Goal: Task Accomplishment & Management: Use online tool/utility

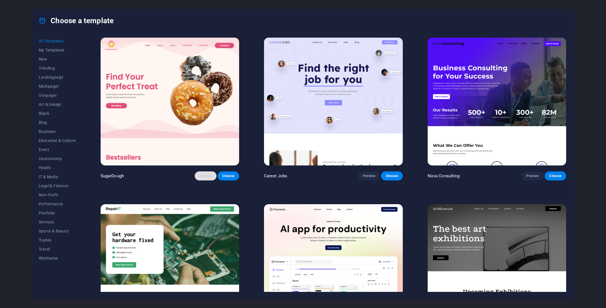
click at [202, 175] on span "Preview" at bounding box center [205, 176] width 12 height 5
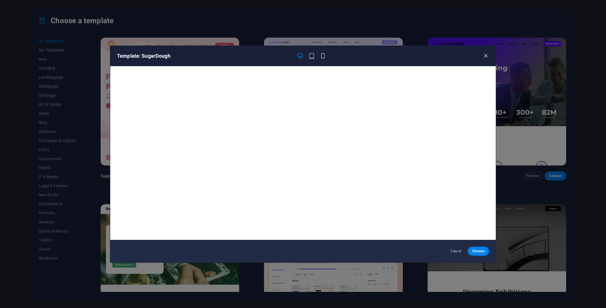
drag, startPoint x: 483, startPoint y: 52, endPoint x: 486, endPoint y: 54, distance: 3.2
click at [483, 53] on div "Template: SugarDough" at bounding box center [303, 56] width 386 height 20
click at [489, 55] on div "Template: SugarDough" at bounding box center [303, 56] width 386 height 20
click at [483, 57] on icon "button" at bounding box center [486, 56] width 7 height 7
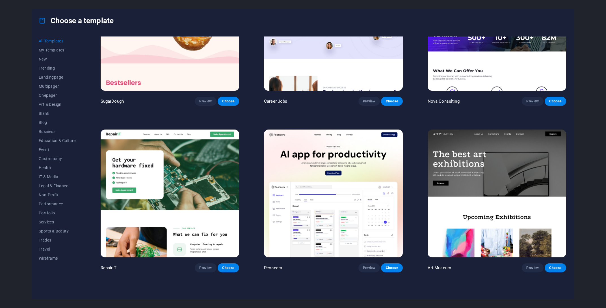
scroll to position [53, 0]
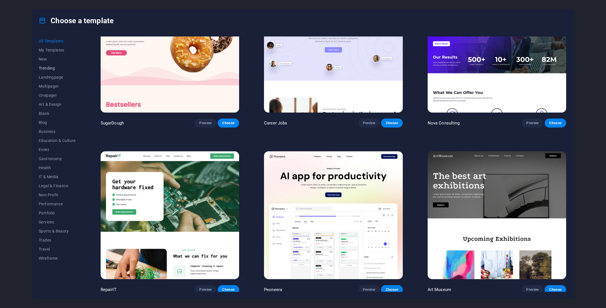
click at [53, 71] on button "Trending" at bounding box center [57, 68] width 37 height 9
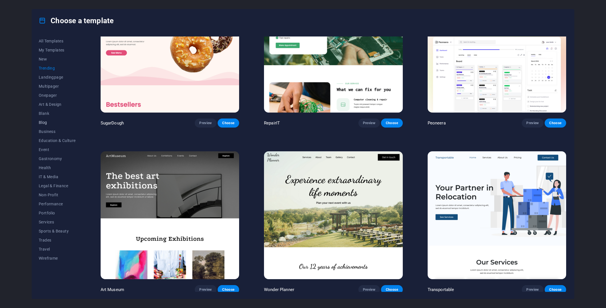
click at [41, 124] on span "Blog" at bounding box center [57, 122] width 37 height 5
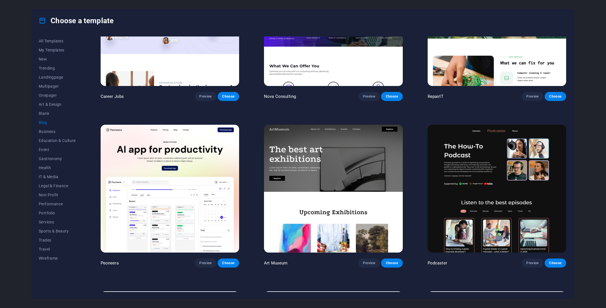
scroll to position [26, 0]
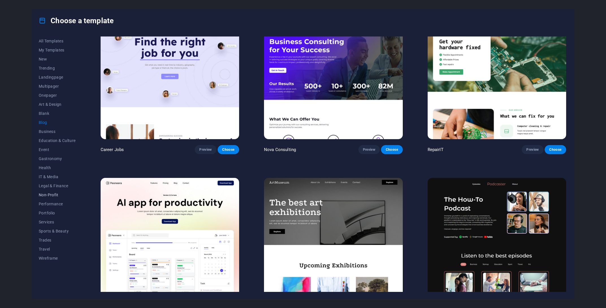
click at [51, 195] on span "Non-Profit" at bounding box center [57, 195] width 37 height 5
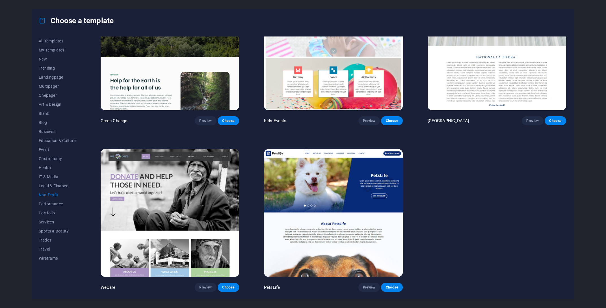
scroll to position [0, 0]
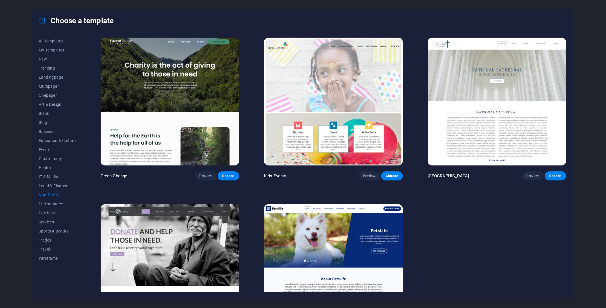
click at [167, 74] on img at bounding box center [170, 102] width 139 height 128
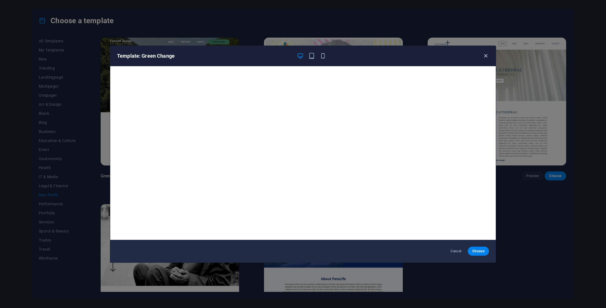
click at [487, 55] on icon "button" at bounding box center [486, 56] width 7 height 7
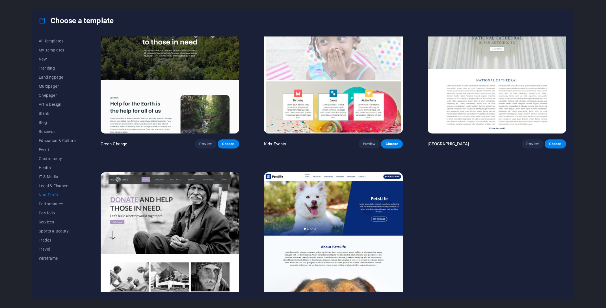
scroll to position [55, 0]
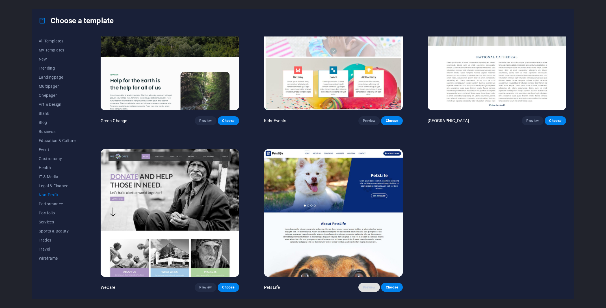
click at [368, 290] on span "Preview" at bounding box center [369, 287] width 12 height 5
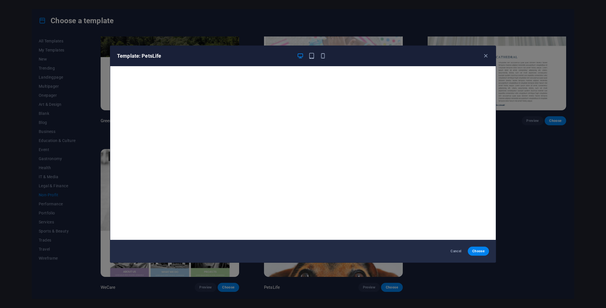
scroll to position [1, 0]
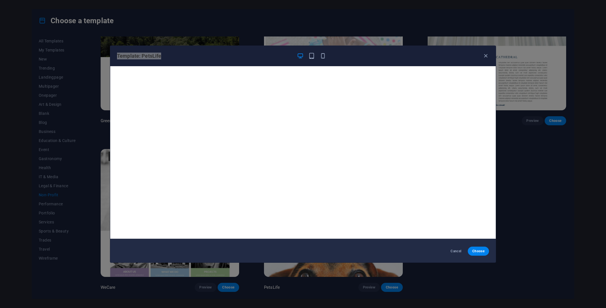
click at [481, 60] on div "Template: PetsLife" at bounding box center [303, 56] width 386 height 20
click at [485, 56] on icon "button" at bounding box center [486, 56] width 7 height 7
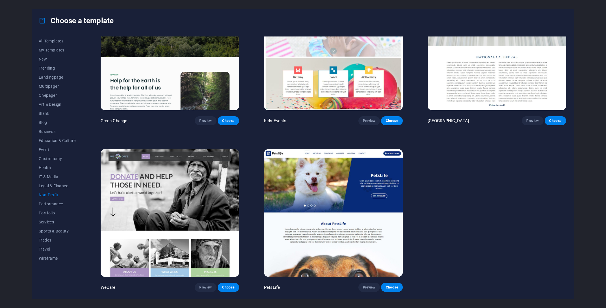
click at [506, 198] on div "Green Change Preview Choose Kids-Events Preview Choose National Cathedral Previ…" at bounding box center [334, 136] width 468 height 310
click at [395, 286] on span "Choose" at bounding box center [392, 287] width 12 height 5
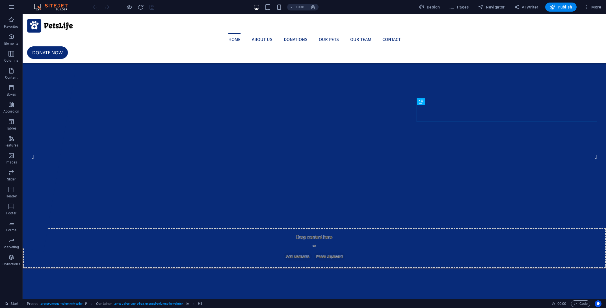
click at [60, 23] on div at bounding box center [314, 26] width 575 height 14
click at [47, 15] on div "Logo" at bounding box center [46, 17] width 19 height 7
click at [42, 17] on icon at bounding box center [41, 17] width 5 height 7
click at [36, 26] on div at bounding box center [314, 26] width 575 height 14
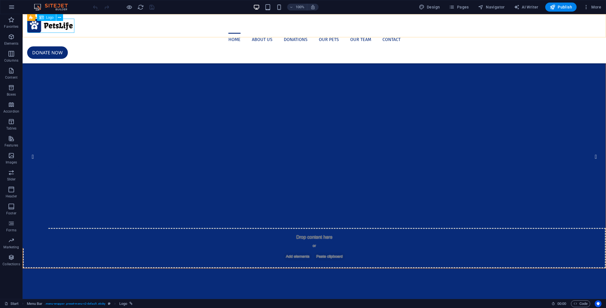
click at [36, 26] on div at bounding box center [314, 26] width 575 height 14
select select "px"
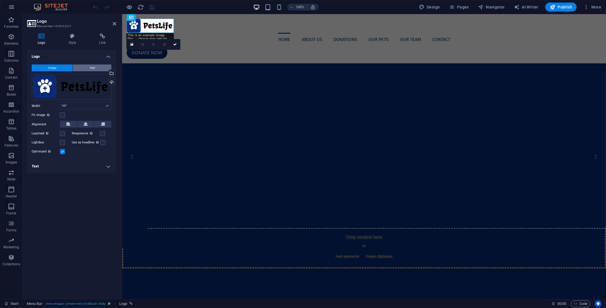
click at [95, 68] on button "Text" at bounding box center [92, 67] width 38 height 7
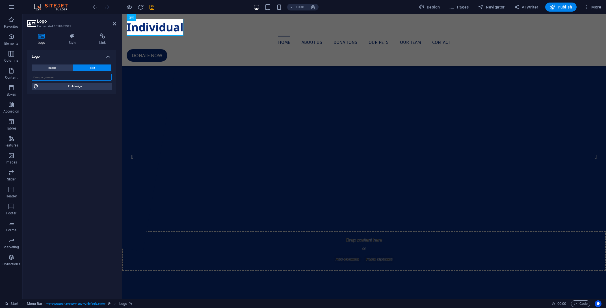
click at [65, 79] on input "text" at bounding box center [72, 77] width 80 height 7
type input "TRANSFORMATOR"
click at [76, 85] on span "Edit design" at bounding box center [75, 86] width 70 height 7
select select "px"
select select "400"
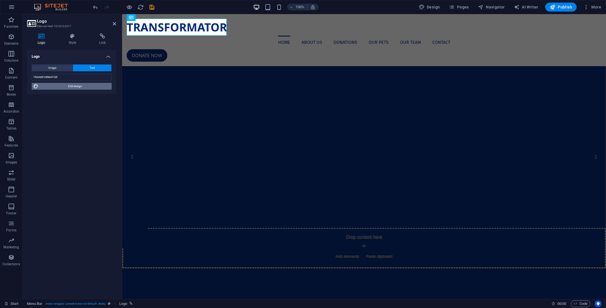
select select "px"
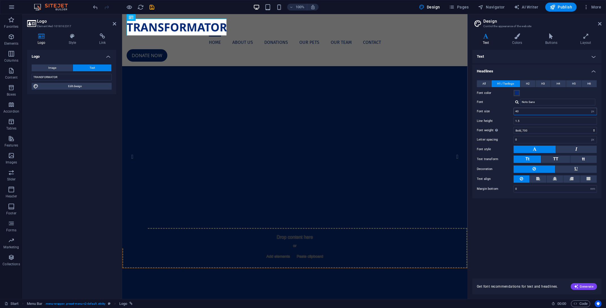
click at [526, 110] on input "40" at bounding box center [555, 111] width 83 height 7
drag, startPoint x: 524, startPoint y: 111, endPoint x: 465, endPoint y: 109, distance: 58.9
click at [514, 109] on input "40" at bounding box center [555, 111] width 83 height 7
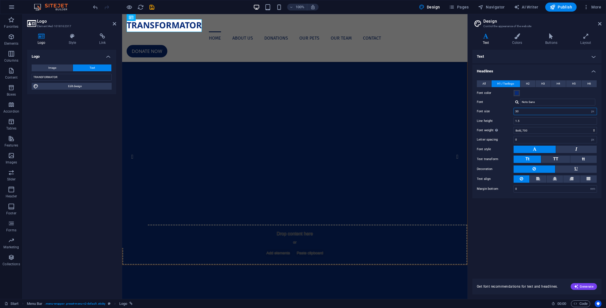
drag, startPoint x: 531, startPoint y: 113, endPoint x: 476, endPoint y: 113, distance: 54.9
click at [514, 113] on input "30" at bounding box center [555, 111] width 83 height 7
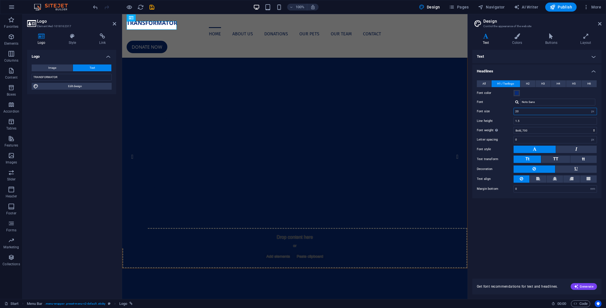
type input "20"
click at [73, 138] on div "Logo Image Text Drag files here, click to choose files or select files from Fil…" at bounding box center [71, 172] width 89 height 245
click at [597, 23] on h2 "Design" at bounding box center [542, 21] width 118 height 5
click at [601, 25] on icon at bounding box center [599, 23] width 3 height 5
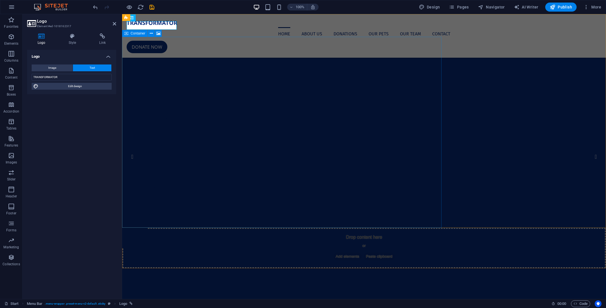
click at [151, 228] on div "Drop content here or Add elements Paste clipboard" at bounding box center [363, 248] width 483 height 40
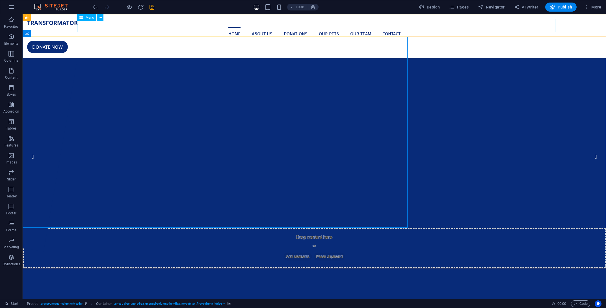
click at [238, 27] on nav "Home About us Donations Our Pets Our Team Contact" at bounding box center [314, 34] width 575 height 14
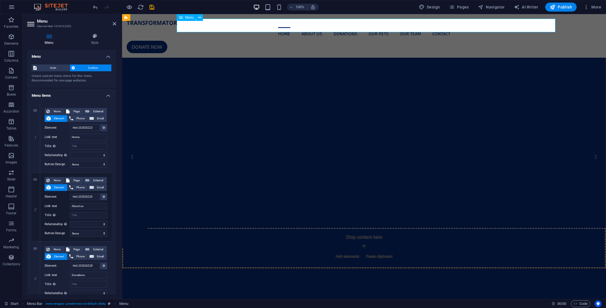
click at [289, 27] on nav "Home About us Donations Our Pets Our Team Contact" at bounding box center [364, 34] width 475 height 14
drag, startPoint x: 87, startPoint y: 138, endPoint x: 0, endPoint y: 128, distance: 87.6
click at [70, 134] on input "Home" at bounding box center [88, 137] width 37 height 7
type input "o"
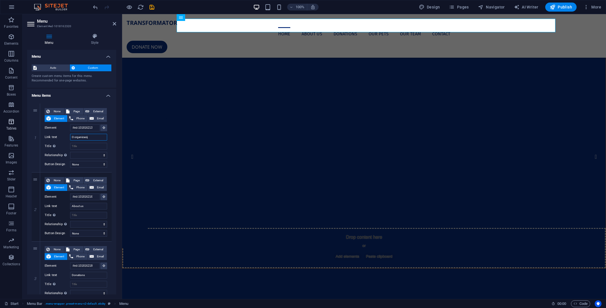
type input "O organizaciji"
select select
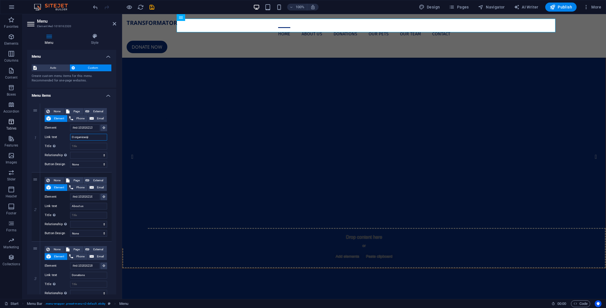
select select
type input "O organizaciji"
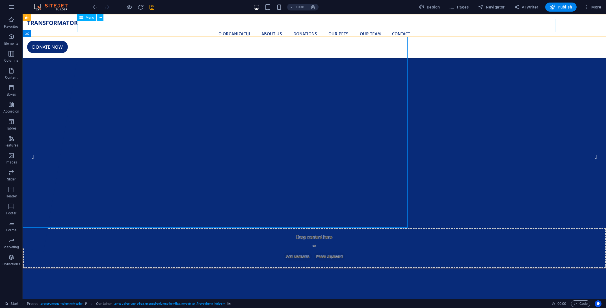
click at [275, 27] on nav "O organizaciji About us Donations Our Pets Our Team Contact" at bounding box center [314, 34] width 575 height 14
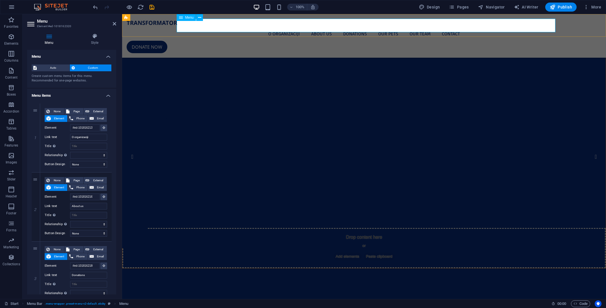
click at [322, 27] on nav "O organizaciji About us Donations Our Pets Our Team Contact" at bounding box center [364, 34] width 475 height 14
click at [324, 27] on nav "O organizaciji About us Donations Our Pets Our Team Contact" at bounding box center [364, 34] width 475 height 14
click at [70, 204] on input "About us" at bounding box center [88, 206] width 37 height 7
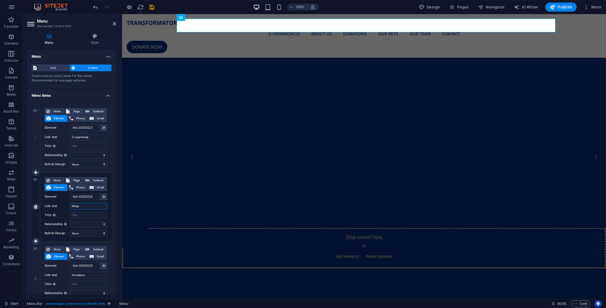
type input "Misija"
select select
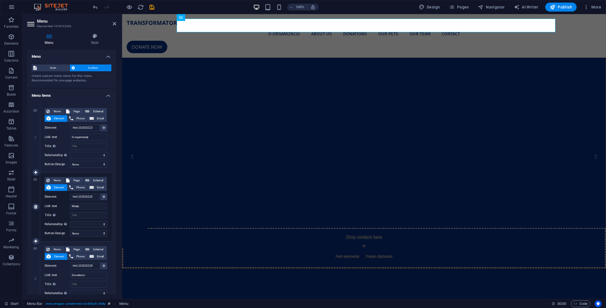
select select
click at [418, 27] on nav "O organizaciji Misija Donations Our Pets Our Team Contact" at bounding box center [364, 34] width 475 height 14
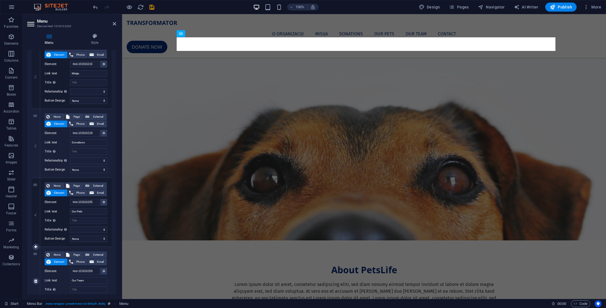
scroll to position [519, 0]
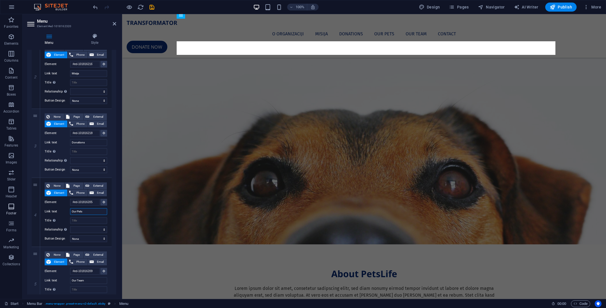
drag, startPoint x: 90, startPoint y: 213, endPoint x: 18, endPoint y: 201, distance: 72.5
click at [70, 208] on input "Our Pets" at bounding box center [88, 211] width 37 height 7
click at [70, 277] on input "Our Team" at bounding box center [88, 280] width 37 height 7
type input "Galerija"
select select
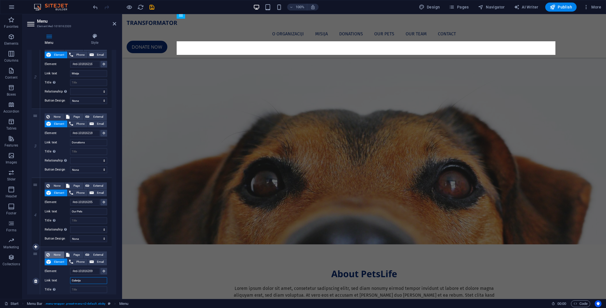
select select
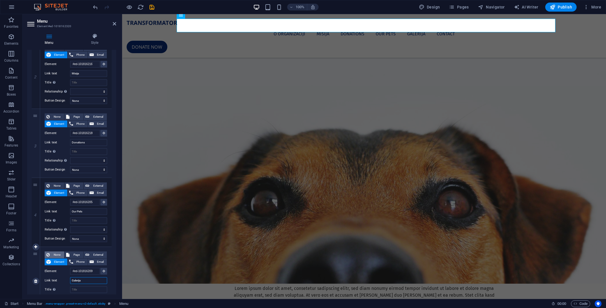
type input "Galerija"
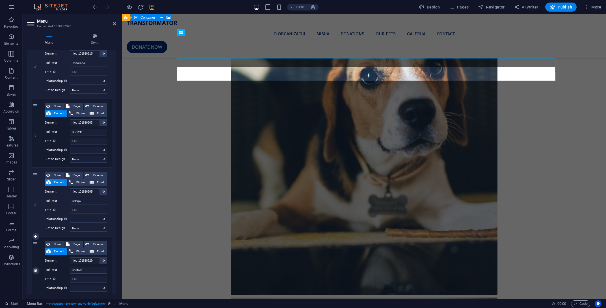
scroll to position [2111, 0]
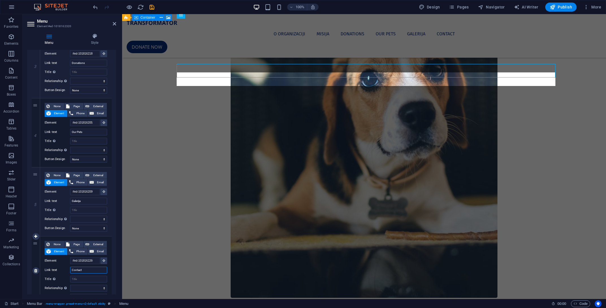
click at [88, 271] on input "Contact" at bounding box center [88, 270] width 37 height 7
drag, startPoint x: 87, startPoint y: 271, endPoint x: 19, endPoint y: 269, distance: 67.9
click at [70, 269] on input "Contact" at bounding box center [88, 270] width 37 height 7
type input "Kontakt"
select select
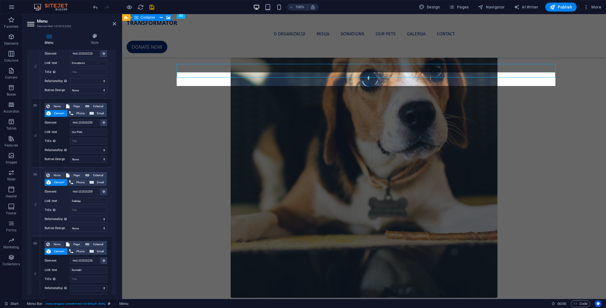
select select
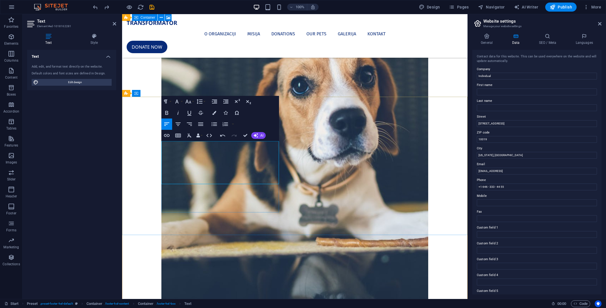
drag, startPoint x: 172, startPoint y: 164, endPoint x: 184, endPoint y: 164, distance: 12.4
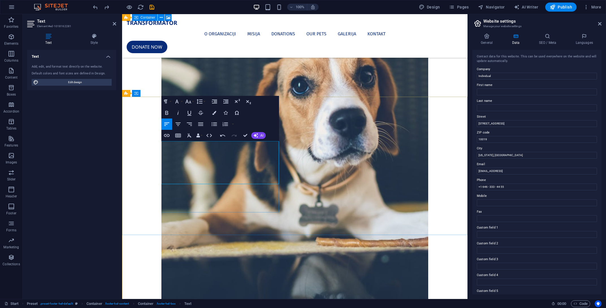
drag, startPoint x: 205, startPoint y: 163, endPoint x: 173, endPoint y: 162, distance: 31.7
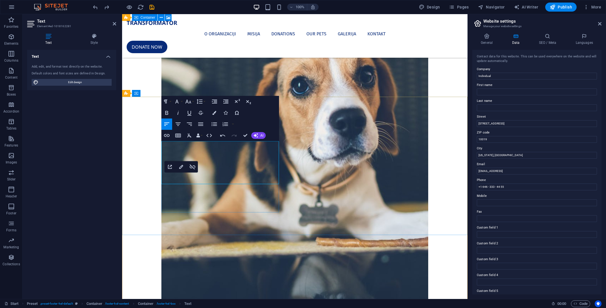
drag, startPoint x: 219, startPoint y: 182, endPoint x: 214, endPoint y: 181, distance: 4.9
drag, startPoint x: 219, startPoint y: 182, endPoint x: 154, endPoint y: 181, distance: 64.7
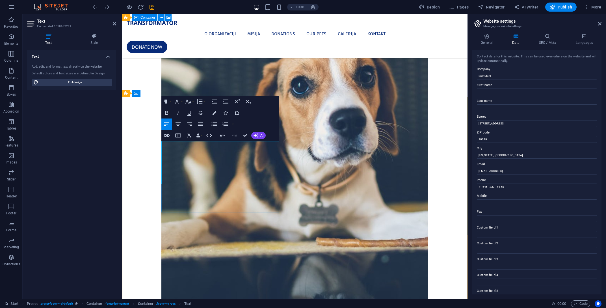
drag, startPoint x: 219, startPoint y: 180, endPoint x: 143, endPoint y: 181, distance: 76.3
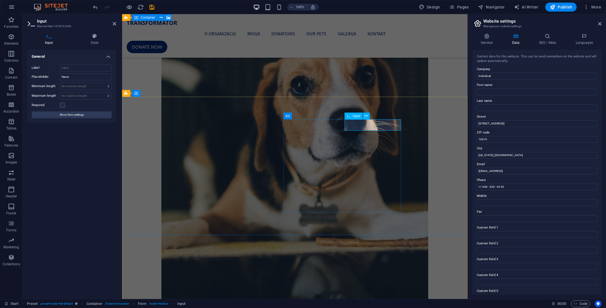
click at [60, 75] on input "Name" at bounding box center [86, 77] width 52 height 7
type input "Ime"
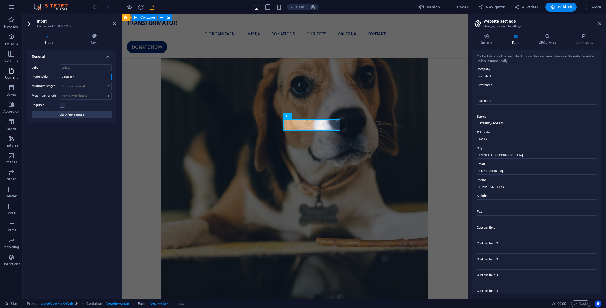
drag, startPoint x: 79, startPoint y: 77, endPoint x: 14, endPoint y: 73, distance: 65.5
click at [60, 76] on input "Company" at bounding box center [86, 77] width 52 height 7
type input "Firma"
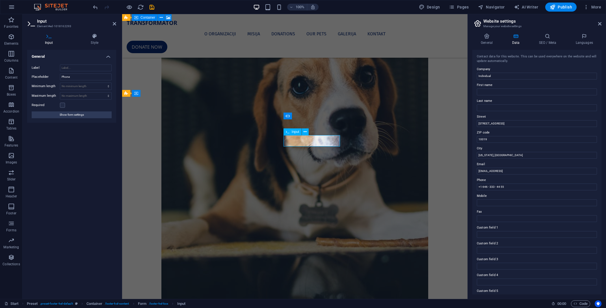
type input "Telefon"
type input "e-mail"
type textarea "Poruka"
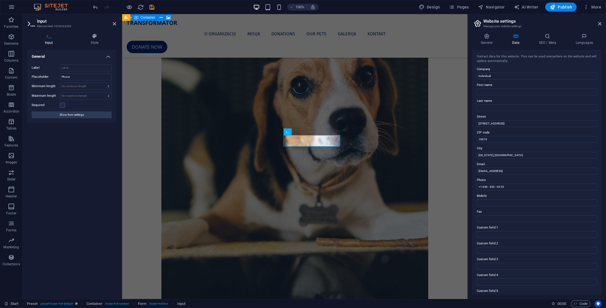
click at [102, 149] on div "General Label Placeholder Phone Minimum length No minimum length chars Maximum …" at bounding box center [71, 172] width 89 height 245
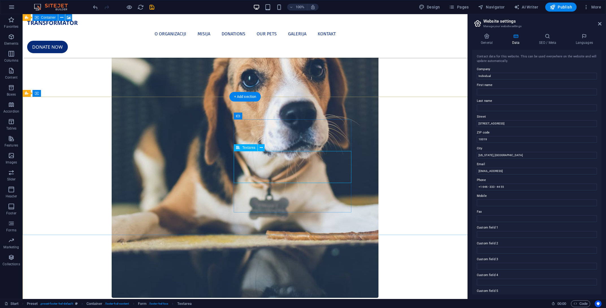
drag, startPoint x: 242, startPoint y: 156, endPoint x: 142, endPoint y: 157, distance: 99.5
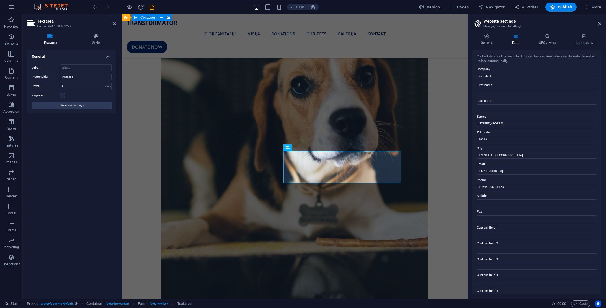
click at [74, 154] on div "General Label Placeholder Message Rows 4 Rows Required Show form settings" at bounding box center [71, 172] width 89 height 245
click at [82, 79] on input "Message" at bounding box center [86, 77] width 52 height 7
type input "Poruka"
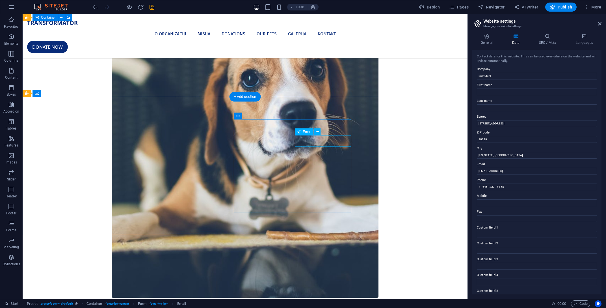
drag, startPoint x: 312, startPoint y: 140, endPoint x: 212, endPoint y: 140, distance: 99.2
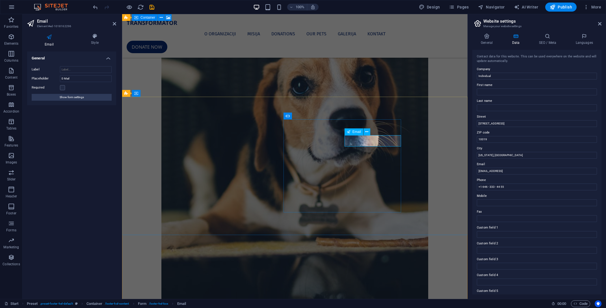
type input "e"
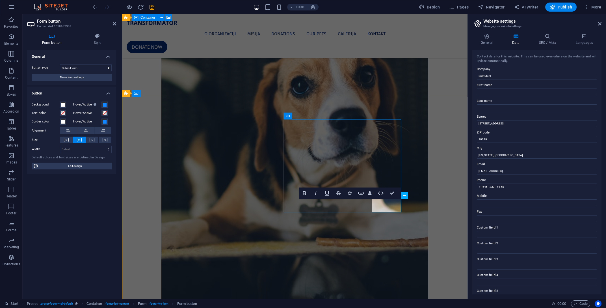
click at [88, 76] on button "Show form settings" at bounding box center [72, 77] width 80 height 7
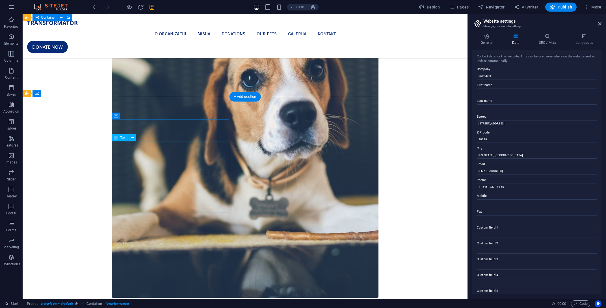
click at [133, 139] on icon at bounding box center [132, 138] width 3 height 6
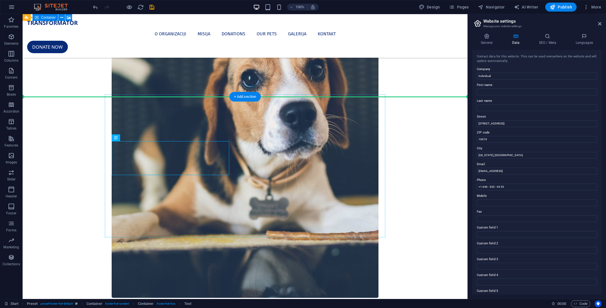
drag, startPoint x: 129, startPoint y: 145, endPoint x: 135, endPoint y: 197, distance: 52.1
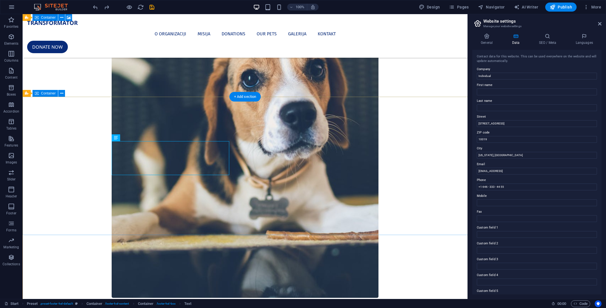
drag, startPoint x: 429, startPoint y: 126, endPoint x: 425, endPoint y: 127, distance: 3.9
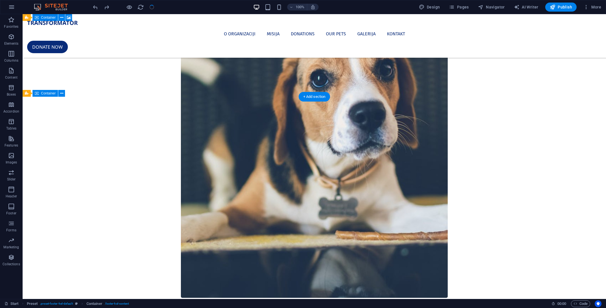
checkbox input "false"
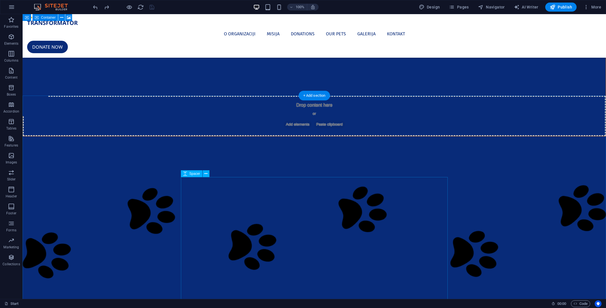
scroll to position [0, 0]
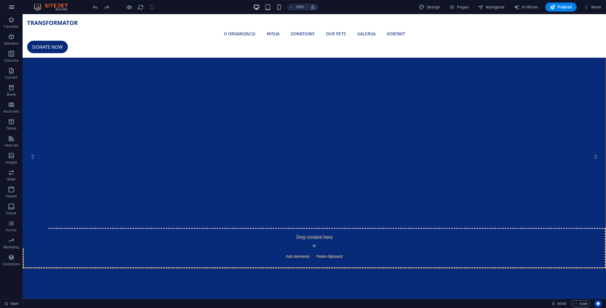
click at [11, 6] on icon "button" at bounding box center [11, 7] width 7 height 7
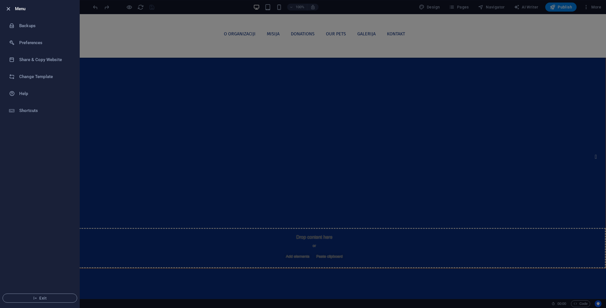
click at [8, 7] on icon "button" at bounding box center [8, 9] width 7 height 7
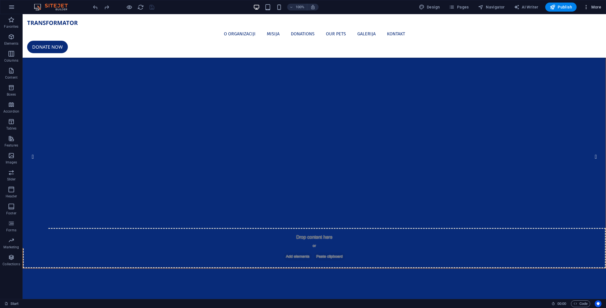
click at [596, 7] on span "More" at bounding box center [593, 7] width 18 height 6
click at [459, 7] on span "Pages" at bounding box center [459, 7] width 20 height 6
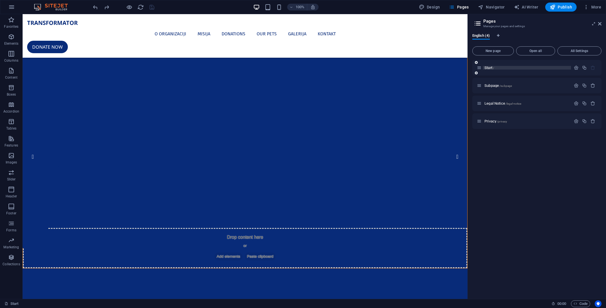
click at [495, 68] on p "Start /" at bounding box center [527, 68] width 85 height 4
click at [493, 88] on div "Subpage /subpage" at bounding box center [524, 85] width 94 height 7
click at [493, 86] on span "Subpage /subpage" at bounding box center [498, 85] width 27 height 4
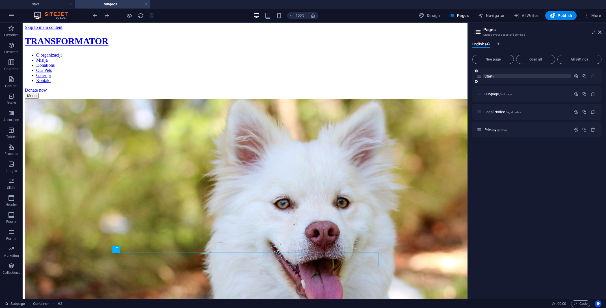
click at [485, 76] on span "Start /" at bounding box center [490, 76] width 10 height 4
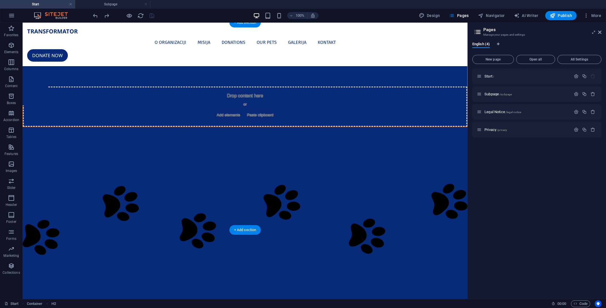
scroll to position [144, 0]
drag, startPoint x: 269, startPoint y: 114, endPoint x: 168, endPoint y: 113, distance: 100.7
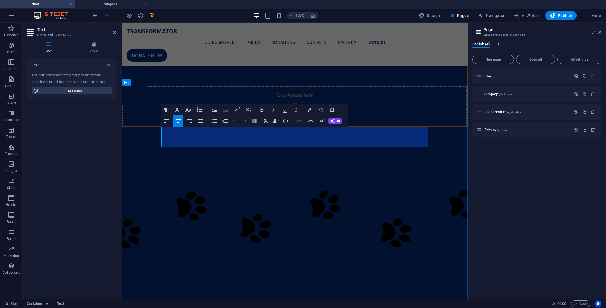
scroll to position [1383, 2]
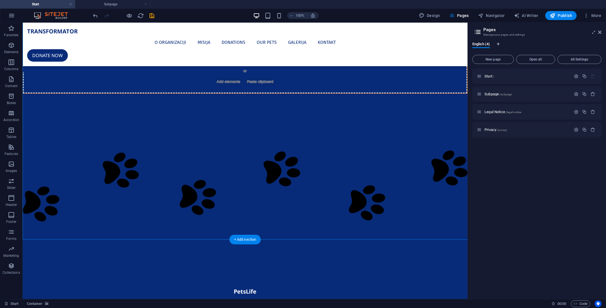
scroll to position [0, 0]
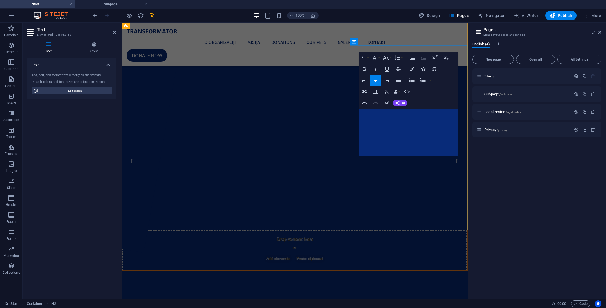
scroll to position [1383, 2]
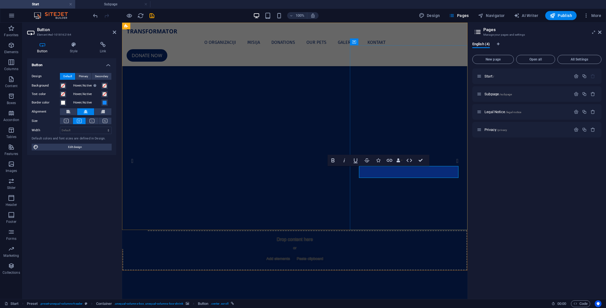
drag, startPoint x: 424, startPoint y: 172, endPoint x: 393, endPoint y: 172, distance: 31.4
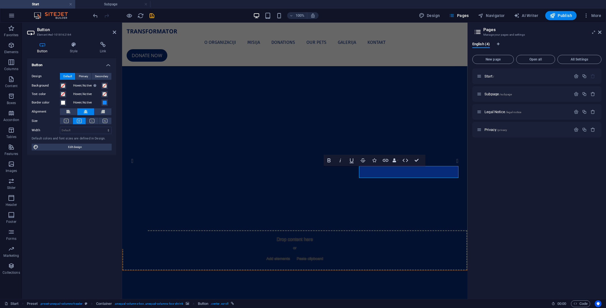
drag, startPoint x: 417, startPoint y: 159, endPoint x: 398, endPoint y: 204, distance: 48.8
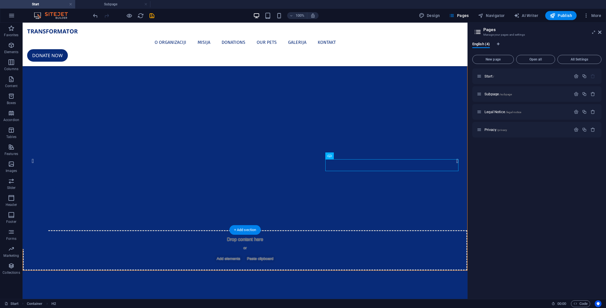
click at [178, 36] on nav "O organizaciji Misija Donations Our Pets Galerija Kontakt" at bounding box center [245, 43] width 436 height 14
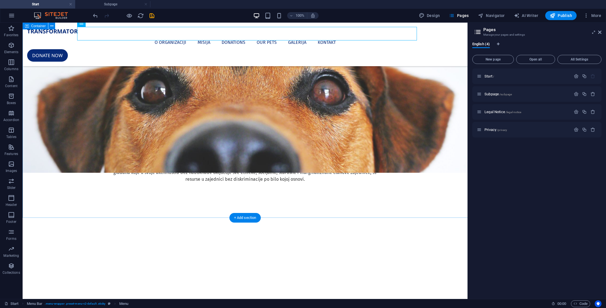
scroll to position [648, 0]
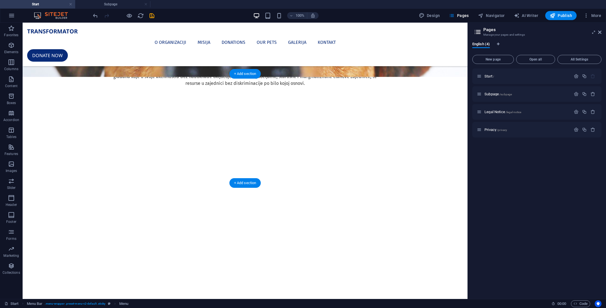
scroll to position [864, 0]
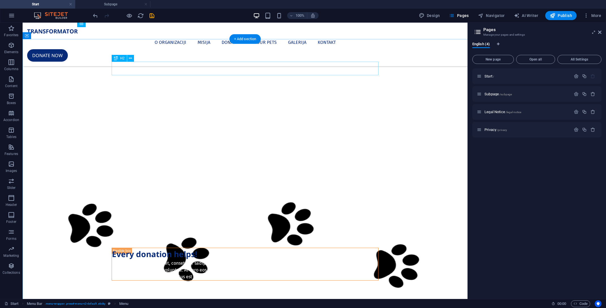
drag, startPoint x: 242, startPoint y: 69, endPoint x: 142, endPoint y: 69, distance: 99.5
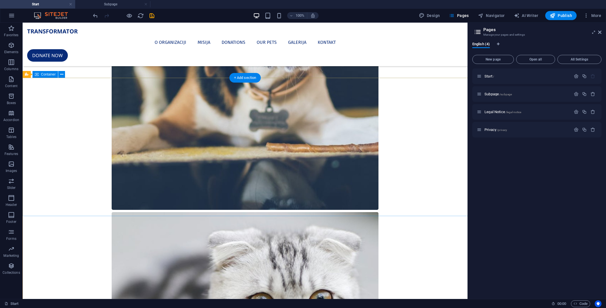
scroll to position [2174, 0]
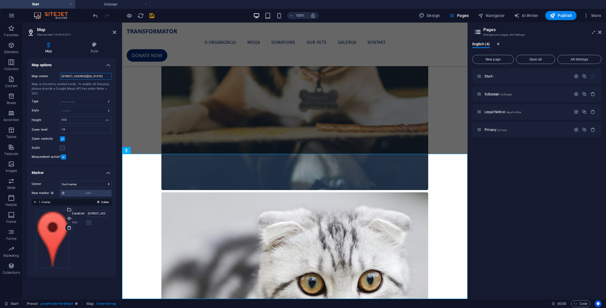
click at [71, 77] on input "[STREET_ADDRESS][US_STATE]" at bounding box center [86, 76] width 52 height 7
click at [101, 77] on input "Stolac, Kralja tomislava bb." at bounding box center [86, 76] width 52 height 7
drag, startPoint x: 71, startPoint y: 121, endPoint x: 23, endPoint y: 116, distance: 48.3
click at [60, 116] on input "513" at bounding box center [85, 119] width 51 height 7
click at [79, 143] on div "Map [GEOGRAPHIC_DATA], Kralja tomislava bb. Map is limited to embed mode. To en…" at bounding box center [71, 116] width 89 height 97
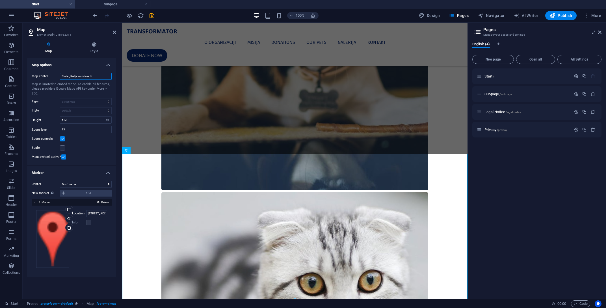
click at [100, 78] on input "Stolac, Kralja tomislava bb." at bounding box center [86, 76] width 52 height 7
click at [61, 75] on input "Stolac, Kralja tomislava bb." at bounding box center [86, 76] width 52 height 7
type input "88360 Stolac, Kralja tomislava bb."
click at [100, 233] on div "Drag files here, click to choose files or select files from Files or our free s…" at bounding box center [71, 239] width 71 height 58
click at [102, 235] on div "Drag files here, click to choose files or select files from Files or our free s…" at bounding box center [71, 239] width 71 height 58
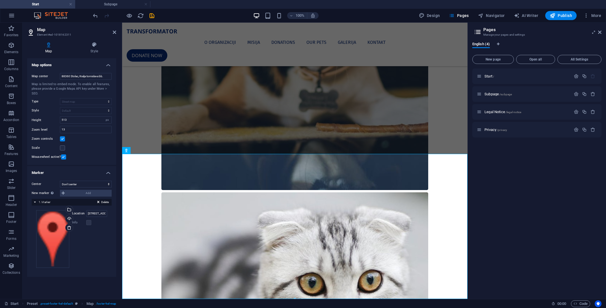
click at [101, 145] on div "Scale" at bounding box center [72, 147] width 80 height 7
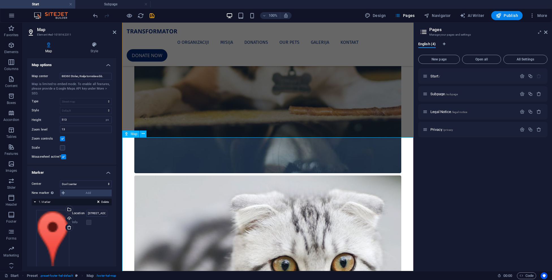
scroll to position [2181, 0]
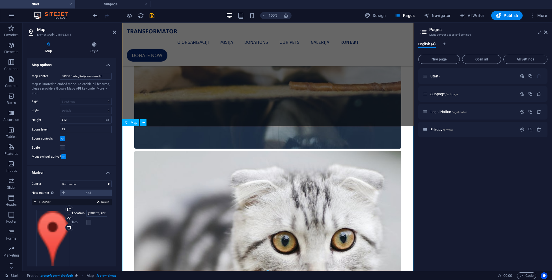
drag, startPoint x: 62, startPoint y: 128, endPoint x: 31, endPoint y: 126, distance: 30.6
click at [60, 127] on input "13" at bounding box center [85, 129] width 51 height 7
drag, startPoint x: 69, startPoint y: 127, endPoint x: 39, endPoint y: 126, distance: 30.3
click at [60, 127] on input "18" at bounding box center [85, 129] width 51 height 7
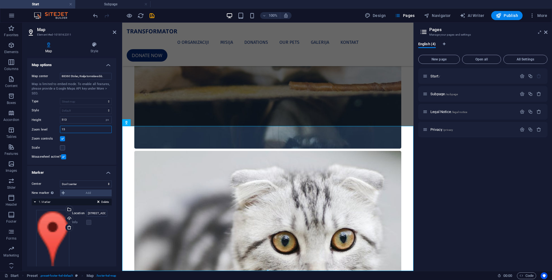
drag, startPoint x: 75, startPoint y: 130, endPoint x: 32, endPoint y: 127, distance: 42.8
click at [60, 127] on input "15" at bounding box center [85, 129] width 51 height 7
type input "16"
click at [101, 148] on div "Scale" at bounding box center [72, 147] width 80 height 7
click at [93, 49] on h4 "Style" at bounding box center [94, 48] width 44 height 12
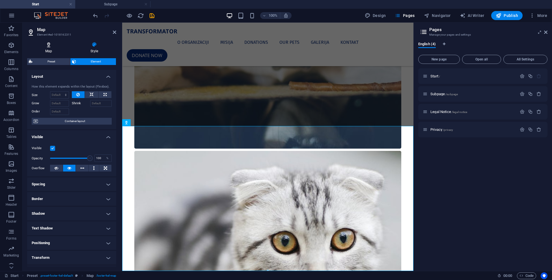
drag, startPoint x: 52, startPoint y: 47, endPoint x: 55, endPoint y: 47, distance: 3.4
click at [52, 47] on icon at bounding box center [48, 45] width 43 height 6
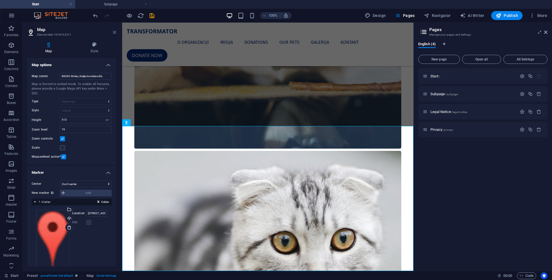
click at [113, 32] on icon at bounding box center [114, 32] width 3 height 5
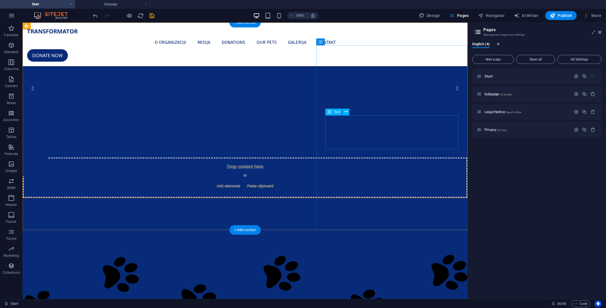
scroll to position [0, 0]
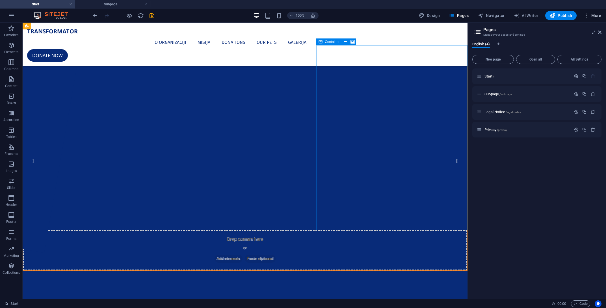
click at [586, 18] on icon "button" at bounding box center [587, 16] width 6 height 6
click at [518, 216] on div at bounding box center [303, 154] width 606 height 308
click at [58, 4] on h4 "Start" at bounding box center [37, 4] width 75 height 6
click at [113, 5] on h4 "Subpage" at bounding box center [112, 4] width 75 height 6
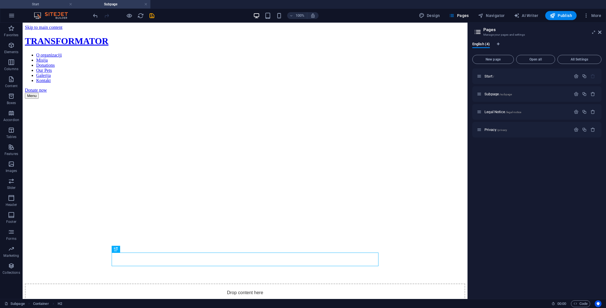
click at [38, 3] on h4 "Start" at bounding box center [37, 4] width 75 height 6
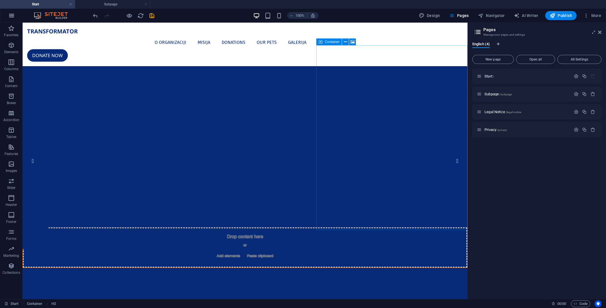
click at [12, 14] on icon "button" at bounding box center [11, 15] width 7 height 7
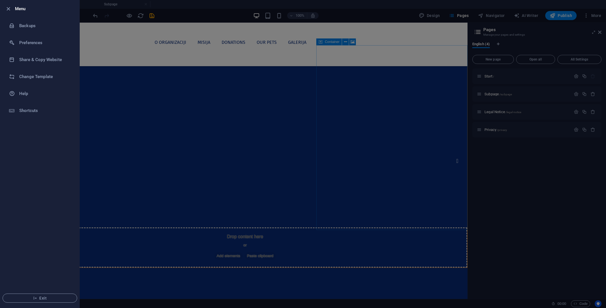
click at [436, 14] on div at bounding box center [303, 154] width 606 height 308
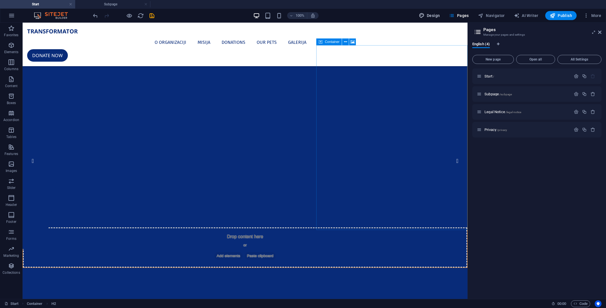
click at [436, 14] on span "Design" at bounding box center [429, 16] width 21 height 6
select select "px"
select select "700"
select select "px"
select select "rem"
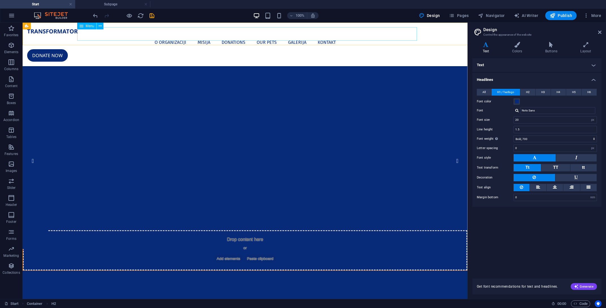
click at [203, 36] on nav "O organizaciji Misija Donations Our Pets Galerija Kontakt" at bounding box center [245, 43] width 436 height 14
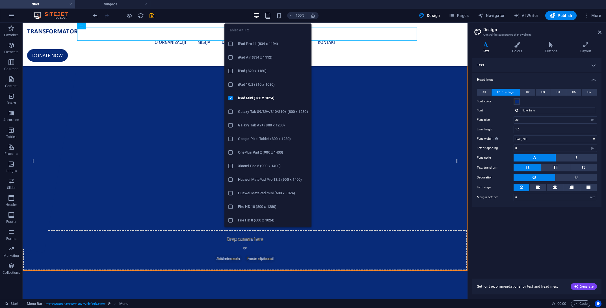
click at [270, 14] on icon "button" at bounding box center [268, 15] width 7 height 7
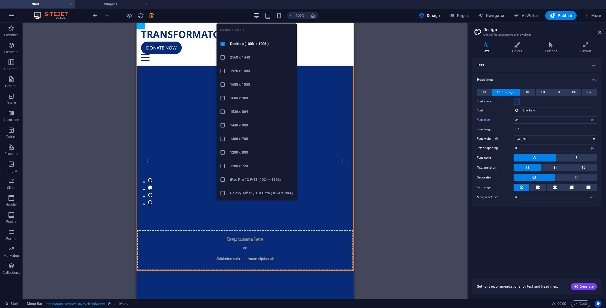
click at [257, 16] on icon "button" at bounding box center [256, 15] width 7 height 7
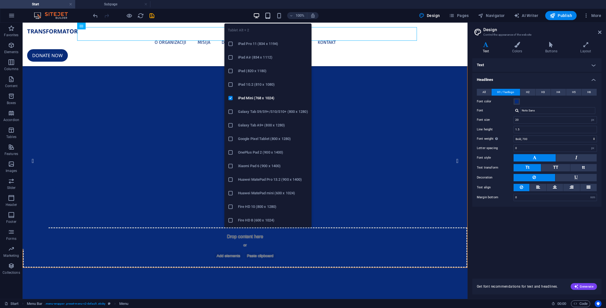
click at [271, 17] on icon "button" at bounding box center [268, 15] width 7 height 7
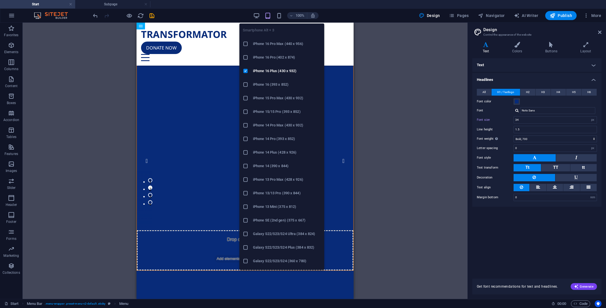
click at [284, 16] on div "100%" at bounding box center [285, 15] width 65 height 9
click at [282, 16] on icon "button" at bounding box center [279, 15] width 7 height 7
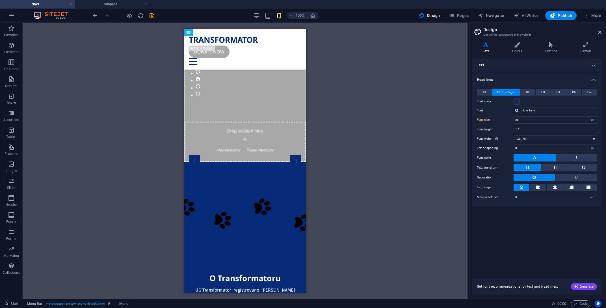
click at [419, 79] on div "Drag here to replace the existing content. Press “Ctrl” if you want to create a…" at bounding box center [245, 161] width 445 height 276
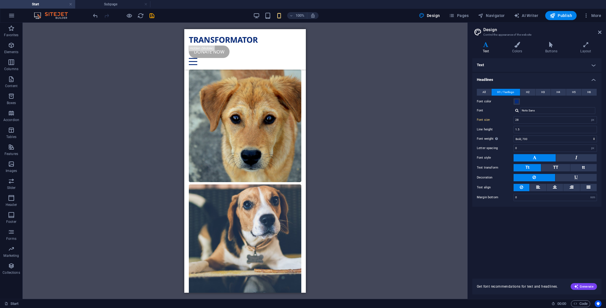
scroll to position [1187, 0]
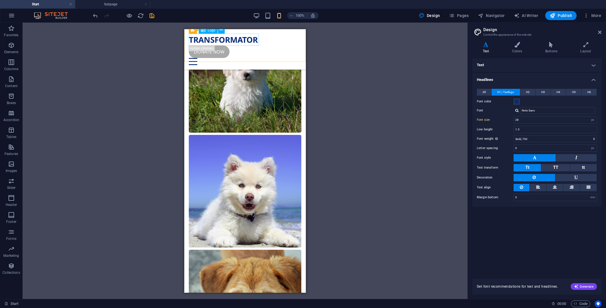
click at [252, 39] on div "TRANSFORMATOR" at bounding box center [245, 39] width 113 height 12
click at [238, 37] on div "TRANSFORMATOR" at bounding box center [245, 39] width 113 height 12
click at [514, 118] on input "28" at bounding box center [555, 119] width 83 height 7
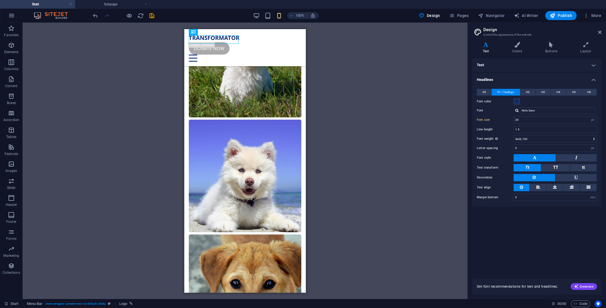
click at [546, 238] on div "Text Standard Bold Links Font color Font Fira Sans Font size 16 rem px Line hei…" at bounding box center [536, 164] width 129 height 213
click at [366, 135] on div "Drag here to replace the existing content. Press “Ctrl” if you want to create a…" at bounding box center [245, 161] width 445 height 276
click at [377, 84] on div "Drag here to replace the existing content. Press “Ctrl” if you want to create a…" at bounding box center [245, 161] width 445 height 276
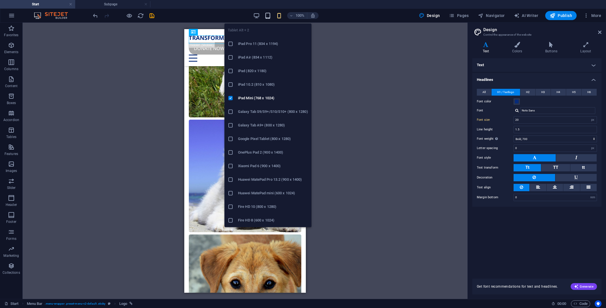
click at [265, 16] on span "button" at bounding box center [268, 15] width 7 height 7
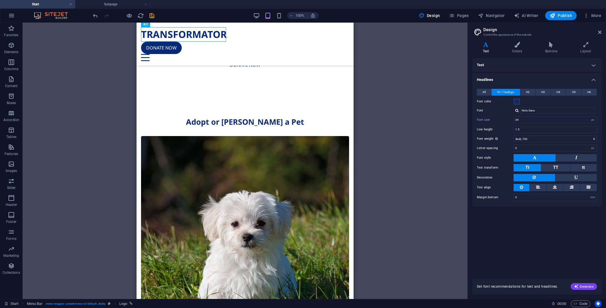
click at [254, 15] on div "100% Design Pages Navigator AI Writer Publish More" at bounding box center [348, 15] width 512 height 9
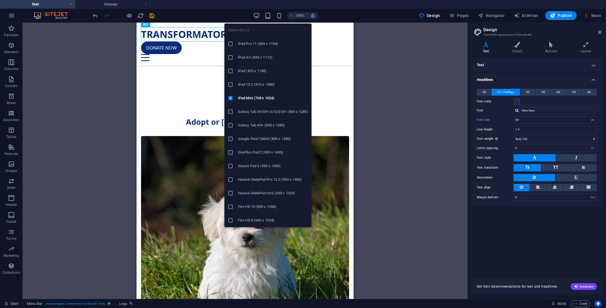
click at [266, 14] on icon "button" at bounding box center [268, 15] width 7 height 7
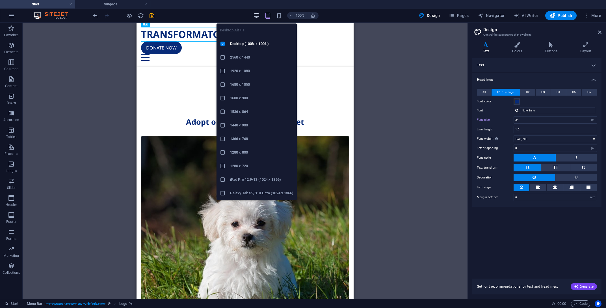
click at [258, 16] on icon "button" at bounding box center [256, 15] width 7 height 7
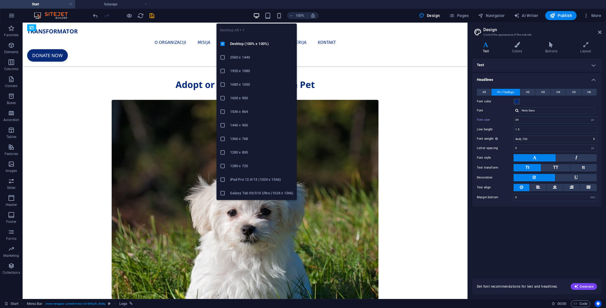
scroll to position [884, 0]
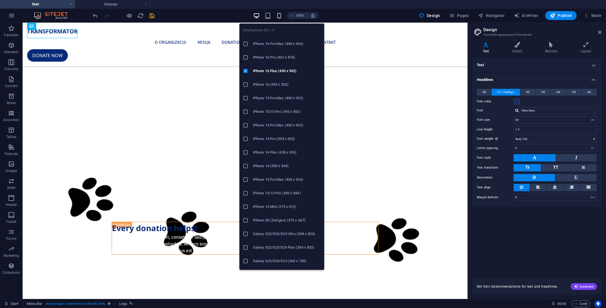
click at [281, 17] on icon "button" at bounding box center [279, 15] width 7 height 7
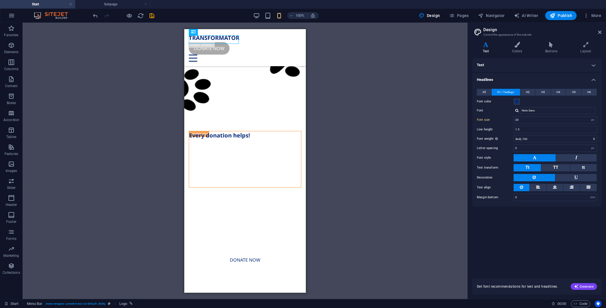
drag, startPoint x: 405, startPoint y: 72, endPoint x: 322, endPoint y: 50, distance: 85.8
click at [405, 71] on div "Drag here to replace the existing content. Press “Ctrl” if you want to create a…" at bounding box center [245, 161] width 445 height 276
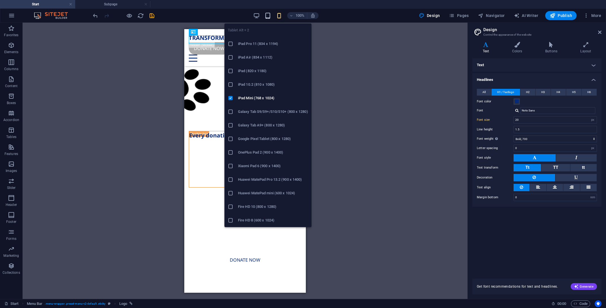
click at [268, 13] on icon "button" at bounding box center [268, 15] width 7 height 7
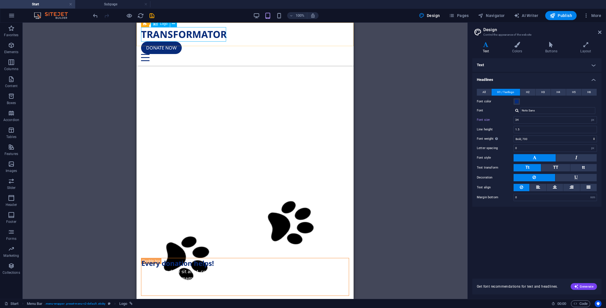
click at [191, 35] on div "TRANSFORMATOR" at bounding box center [245, 34] width 208 height 14
drag, startPoint x: 525, startPoint y: 120, endPoint x: 469, endPoint y: 119, distance: 56.0
click at [514, 119] on input "34" at bounding box center [555, 119] width 83 height 7
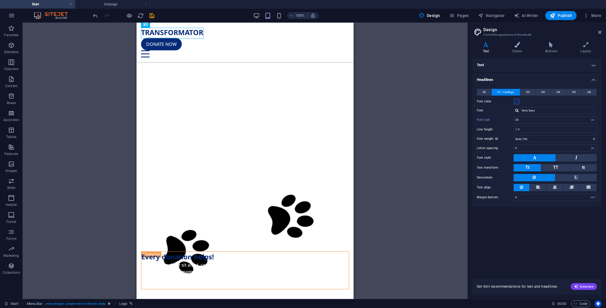
click at [411, 114] on div "Drag here to replace the existing content. Press “Ctrl” if you want to create a…" at bounding box center [245, 161] width 445 height 276
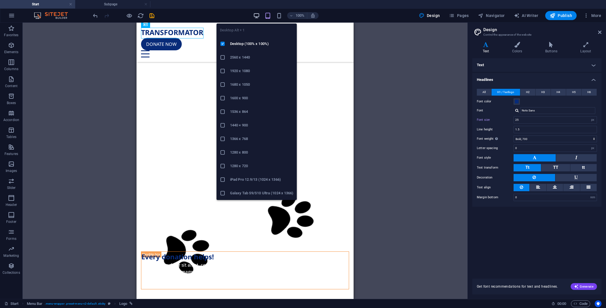
click at [259, 17] on icon "button" at bounding box center [256, 15] width 7 height 7
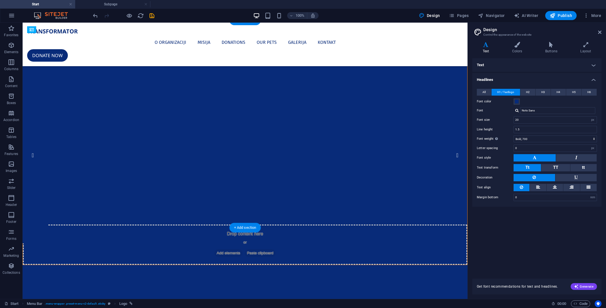
scroll to position [0, 0]
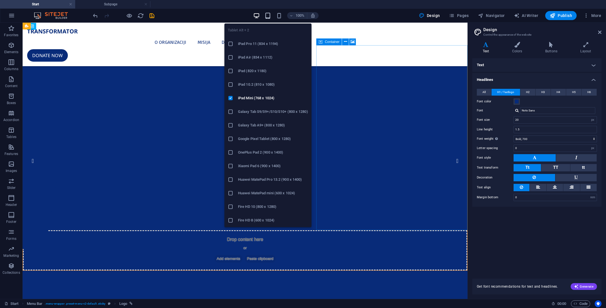
click at [270, 16] on icon "button" at bounding box center [268, 15] width 7 height 7
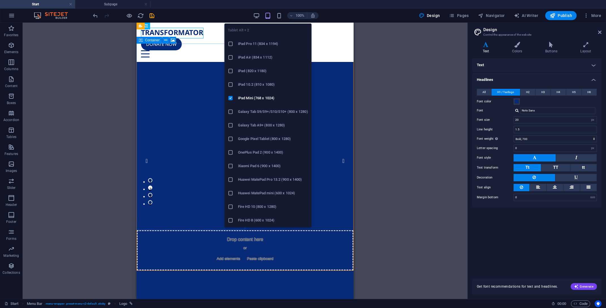
type input "25"
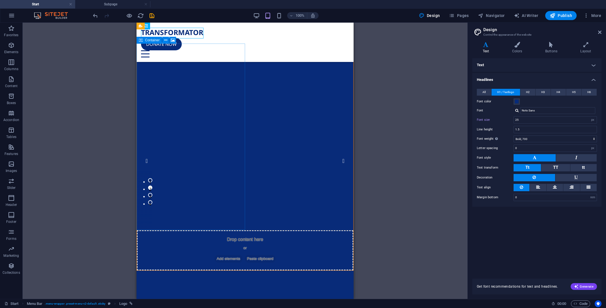
click at [409, 113] on div "Drag here to replace the existing content. Press “Ctrl” if you want to create a…" at bounding box center [245, 161] width 445 height 276
click at [408, 93] on div "Drag here to replace the existing content. Press “Ctrl” if you want to create a…" at bounding box center [245, 161] width 445 height 276
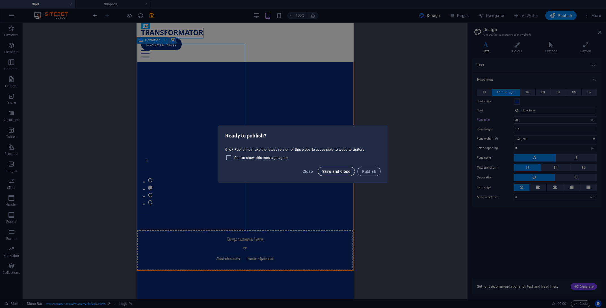
click at [333, 171] on span "Save and close" at bounding box center [336, 171] width 29 height 5
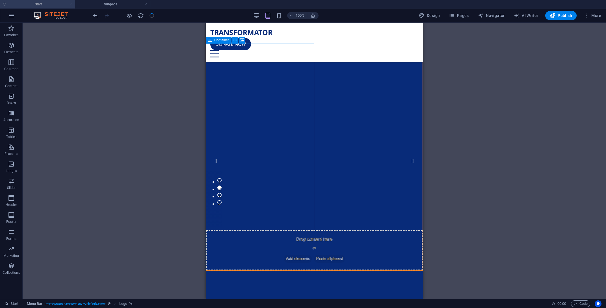
checkbox input "false"
